Goal: Navigation & Orientation: Find specific page/section

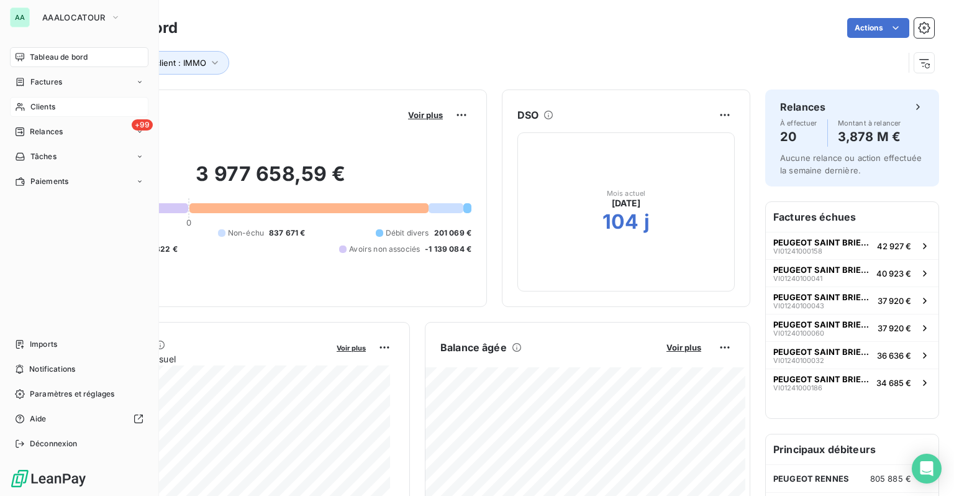
click at [57, 97] on div "Clients" at bounding box center [79, 107] width 138 height 20
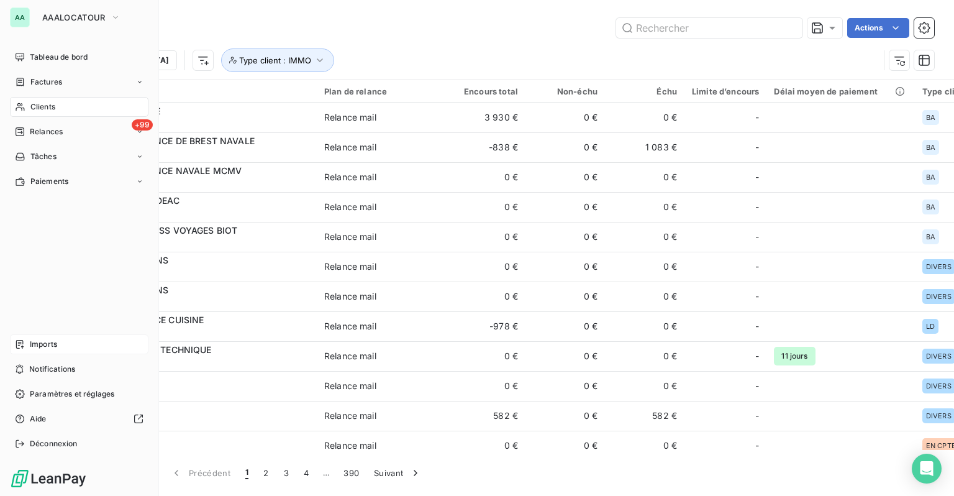
click at [34, 348] on span "Imports" at bounding box center [43, 343] width 27 height 11
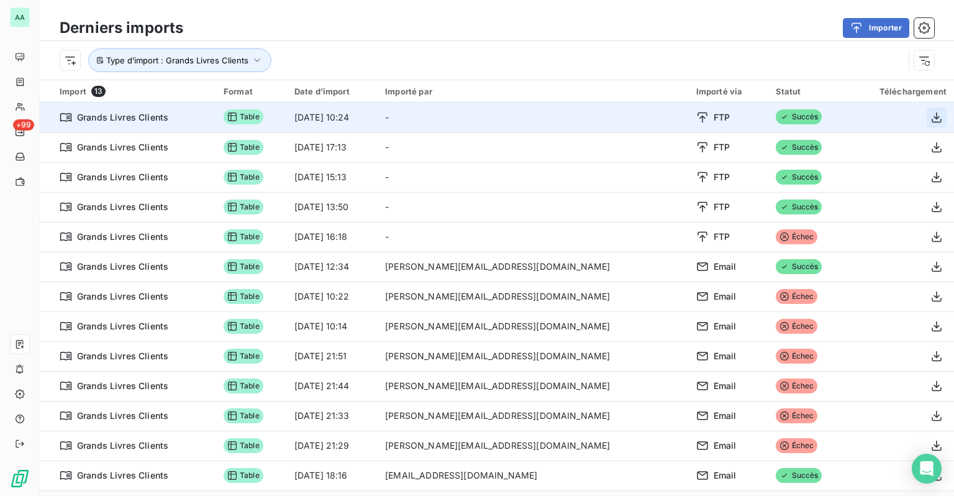
click at [930, 120] on icon "button" at bounding box center [936, 117] width 12 height 12
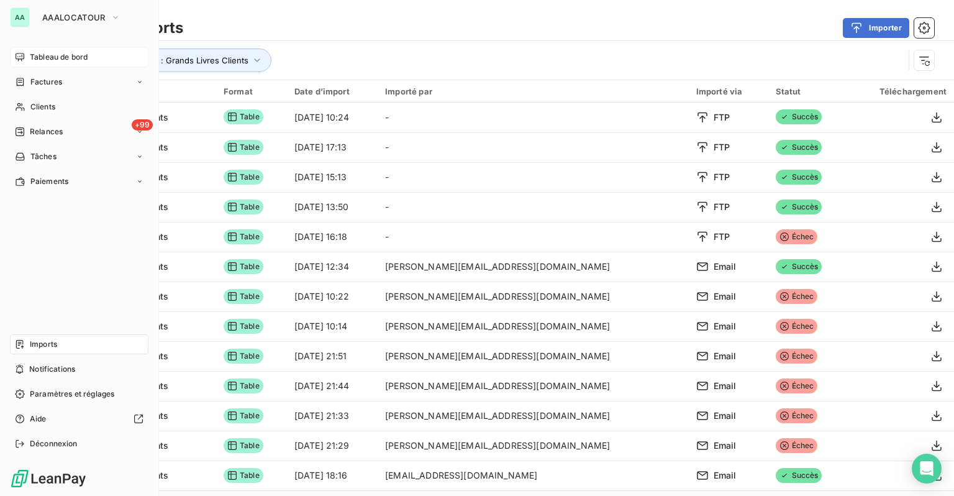
click at [28, 57] on div "Tableau de bord" at bounding box center [79, 57] width 138 height 20
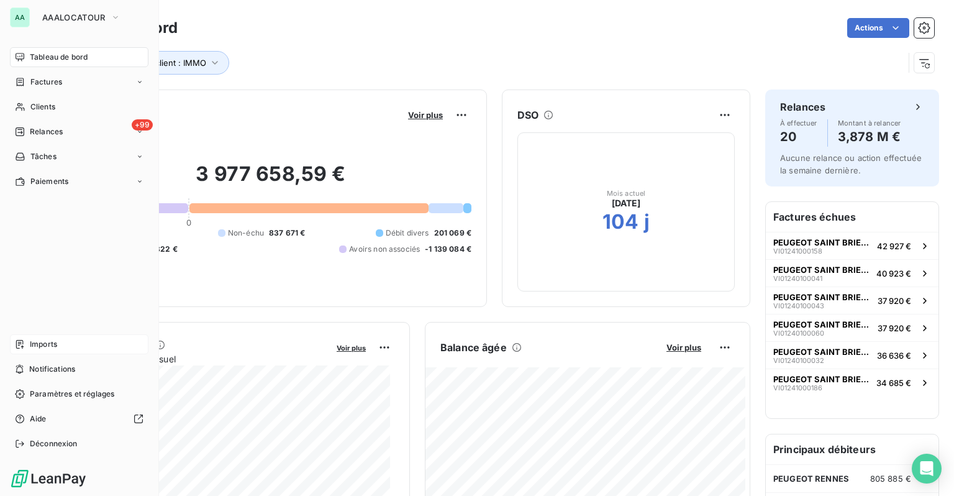
click at [37, 59] on span "Tableau de bord" at bounding box center [59, 57] width 58 height 11
click at [47, 55] on span "Tableau de bord" at bounding box center [59, 57] width 58 height 11
